Goal: Information Seeking & Learning: Check status

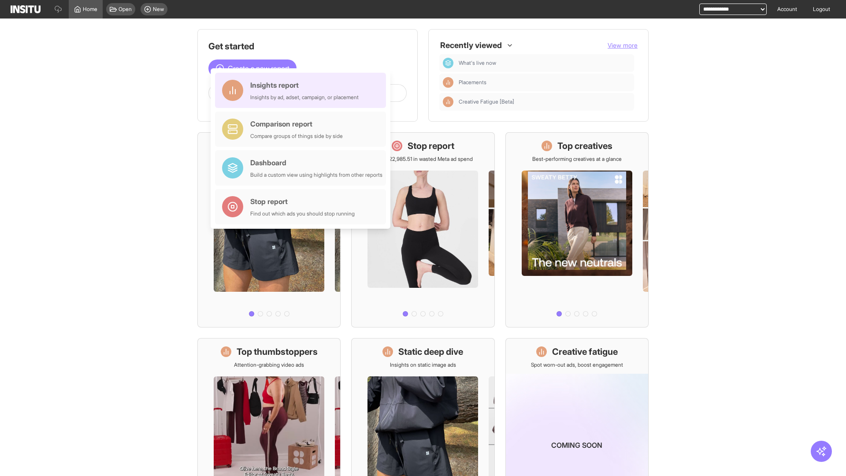
click at [303, 90] on div "Insights report Insights by ad, adset, campaign, or placement" at bounding box center [304, 90] width 108 height 21
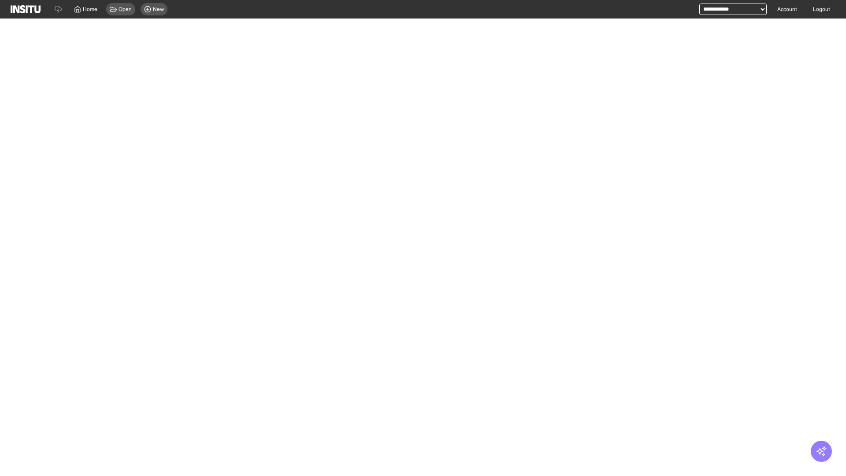
select select "**"
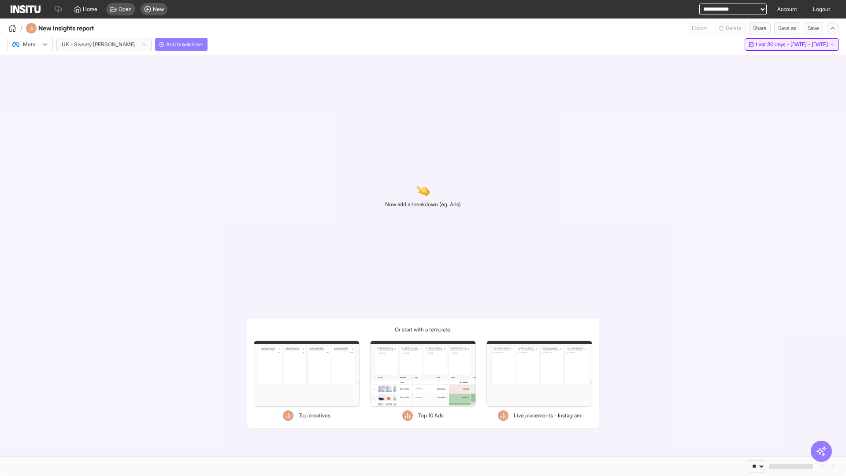
click at [772, 44] on span "Last 30 days - [DATE] - [DATE]" at bounding box center [791, 44] width 72 height 7
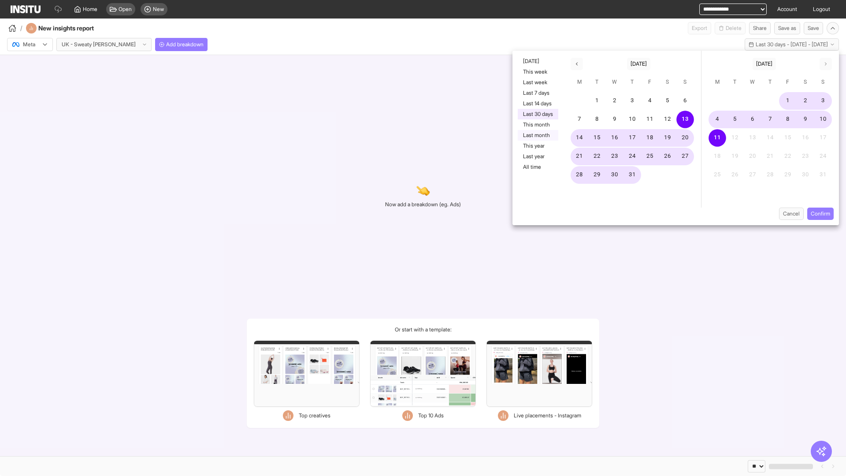
click at [537, 135] on button "Last month" at bounding box center [538, 135] width 41 height 11
